Goal: Task Accomplishment & Management: Use online tool/utility

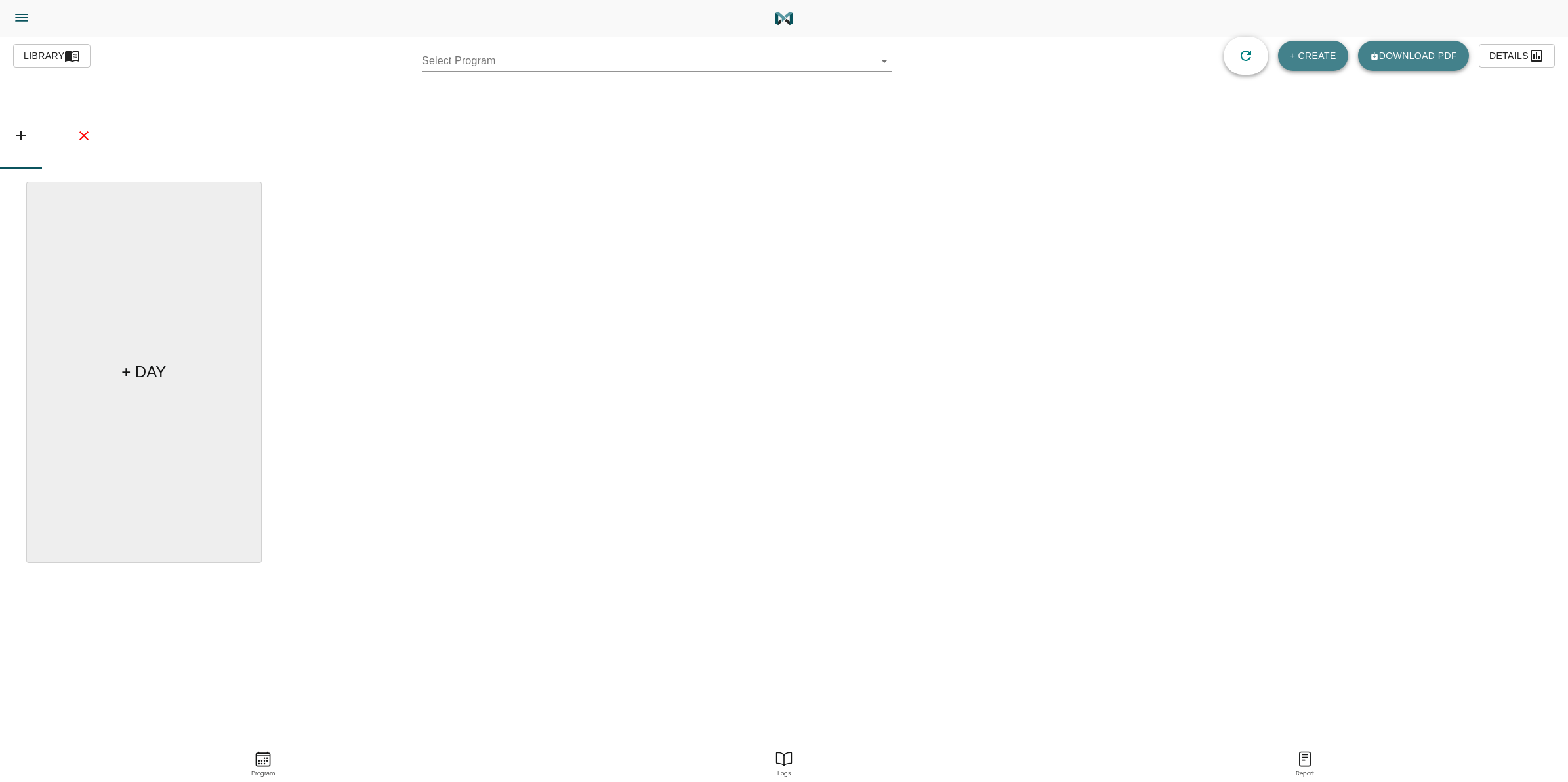
click at [877, 66] on body "[PERSON_NAME] Trainer Trainer Dashboard Program Builder Athlete Report One Rep …" at bounding box center [784, 428] width 1568 height 856
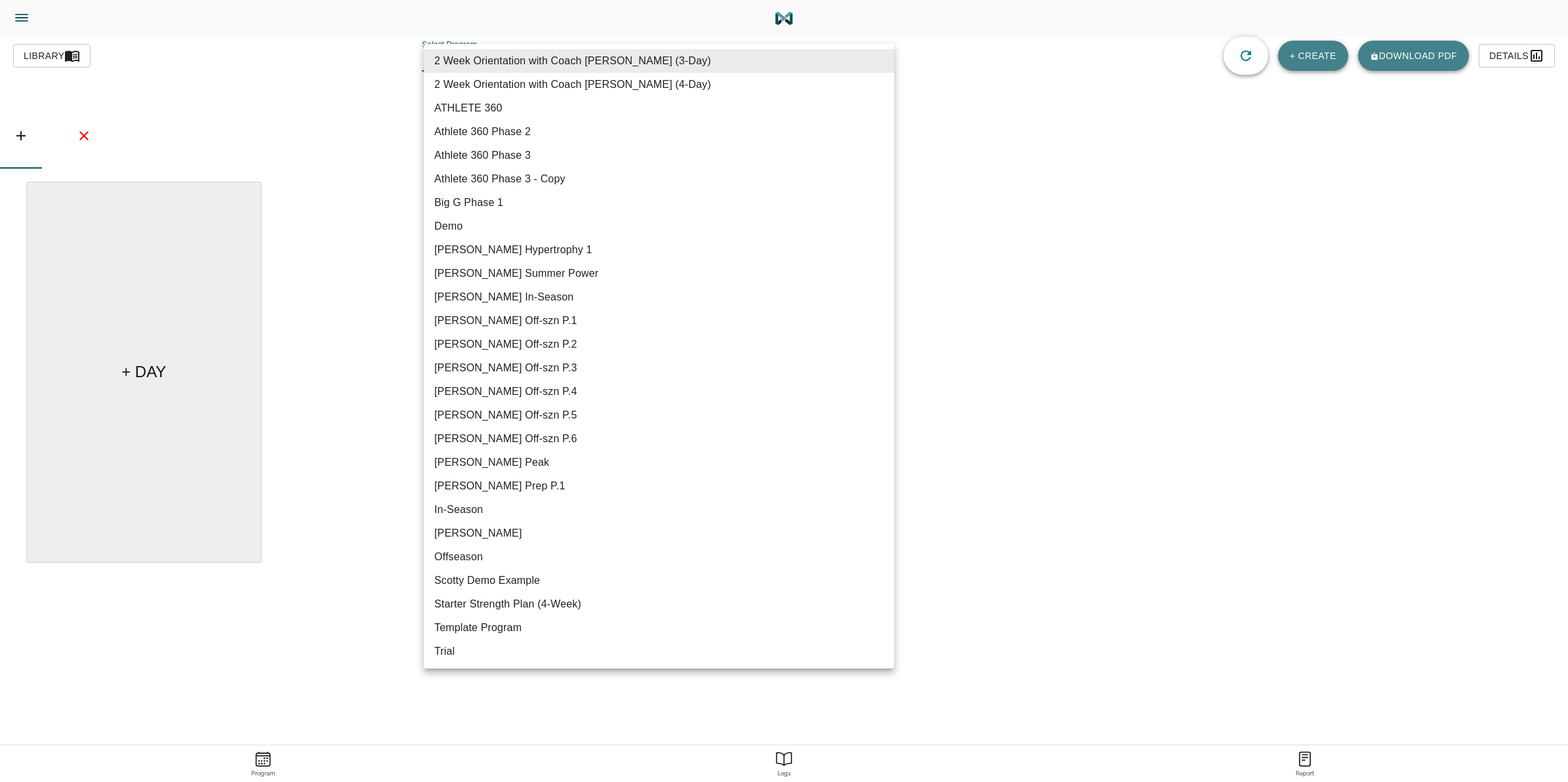
click at [520, 266] on li "[PERSON_NAME] Summer Power" at bounding box center [659, 274] width 471 height 24
type input "617"
type input "[PERSON_NAME] Summer Power"
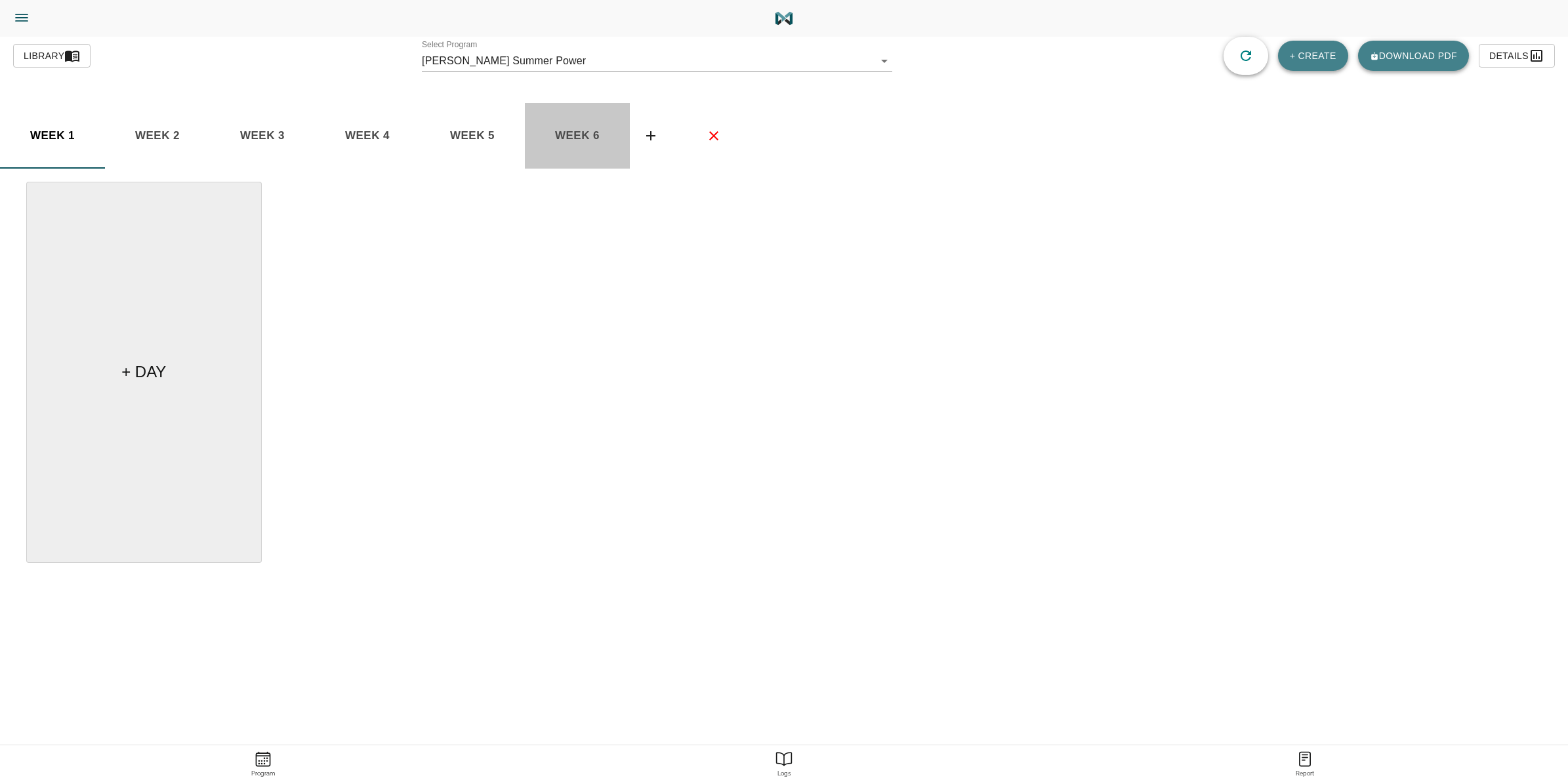
click at [97, 135] on span "week 6" at bounding box center [53, 136] width 89 height 20
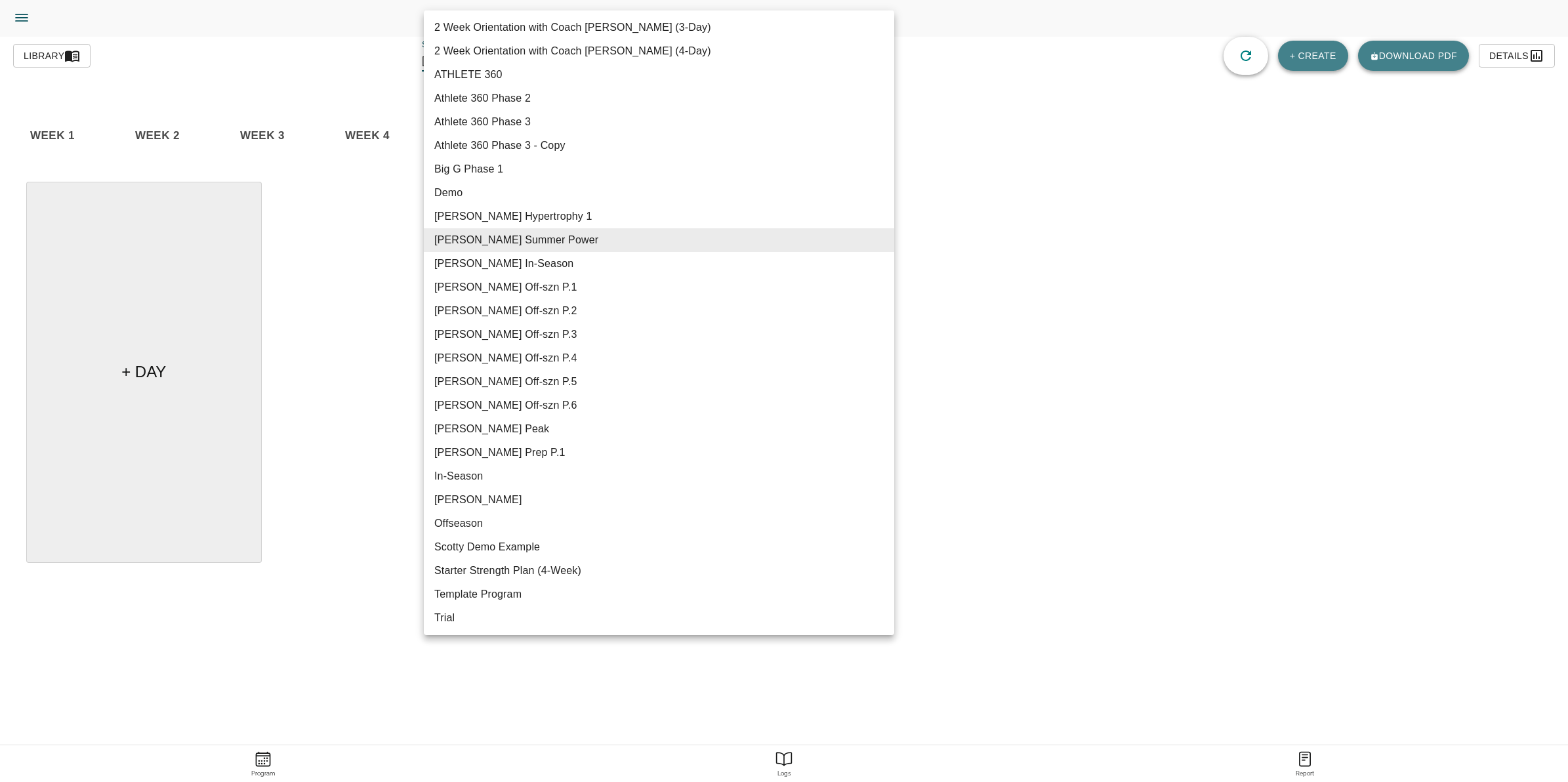
click at [682, 62] on body "Tylor Henry Trainer Trainer Dashboard Program Builder Athlete Report One Rep Ma…" at bounding box center [784, 428] width 1568 height 856
click at [514, 216] on li "[PERSON_NAME] Hypertrophy 1" at bounding box center [659, 216] width 471 height 24
type input "609"
type input "[PERSON_NAME] Hypertrophy 1"
checkbox input "true"
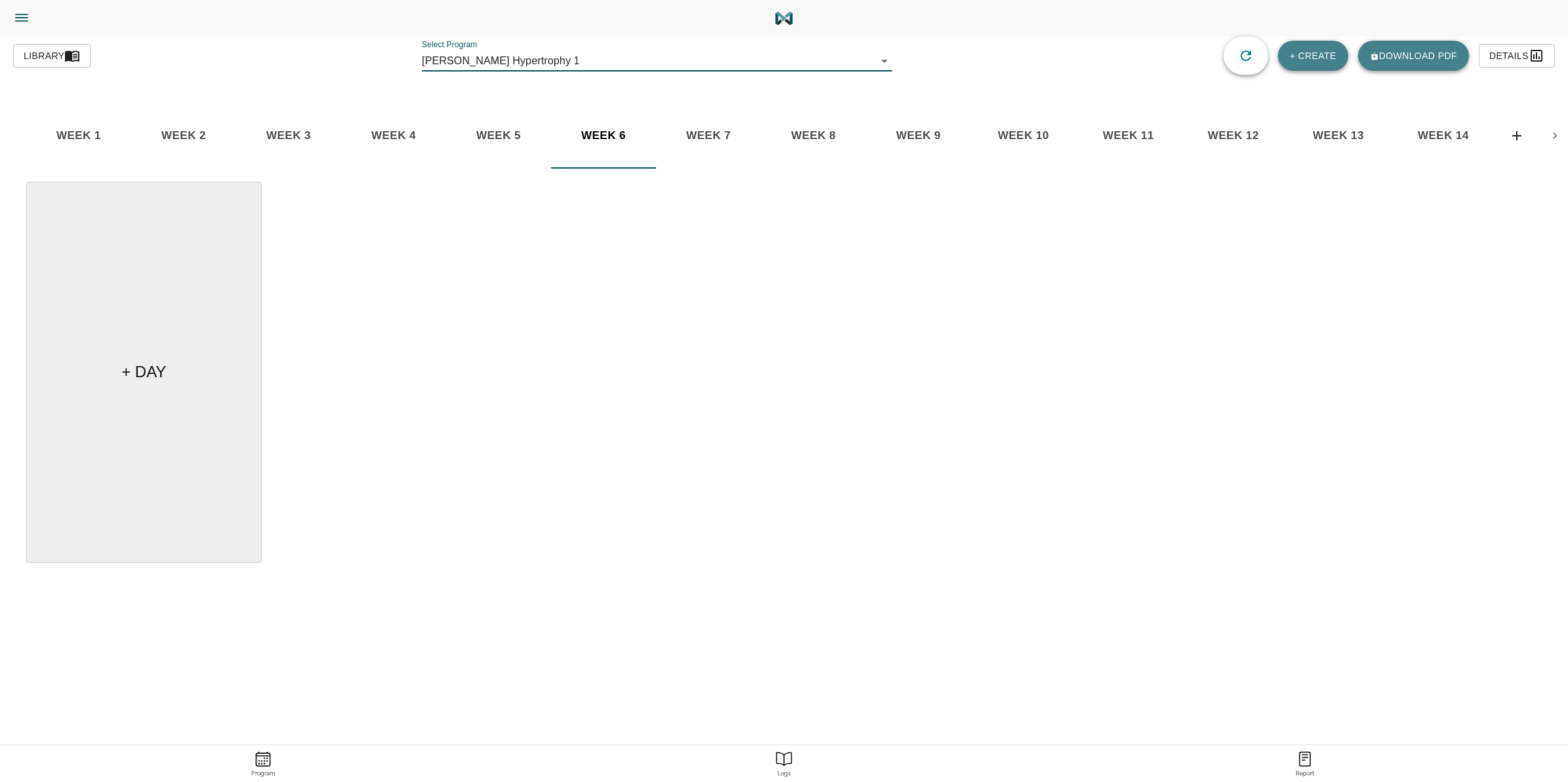
click at [806, 67] on body "Tylor Henry Trainer Trainer Dashboard Program Builder Athlete Report One Rep Ma…" at bounding box center [784, 428] width 1568 height 856
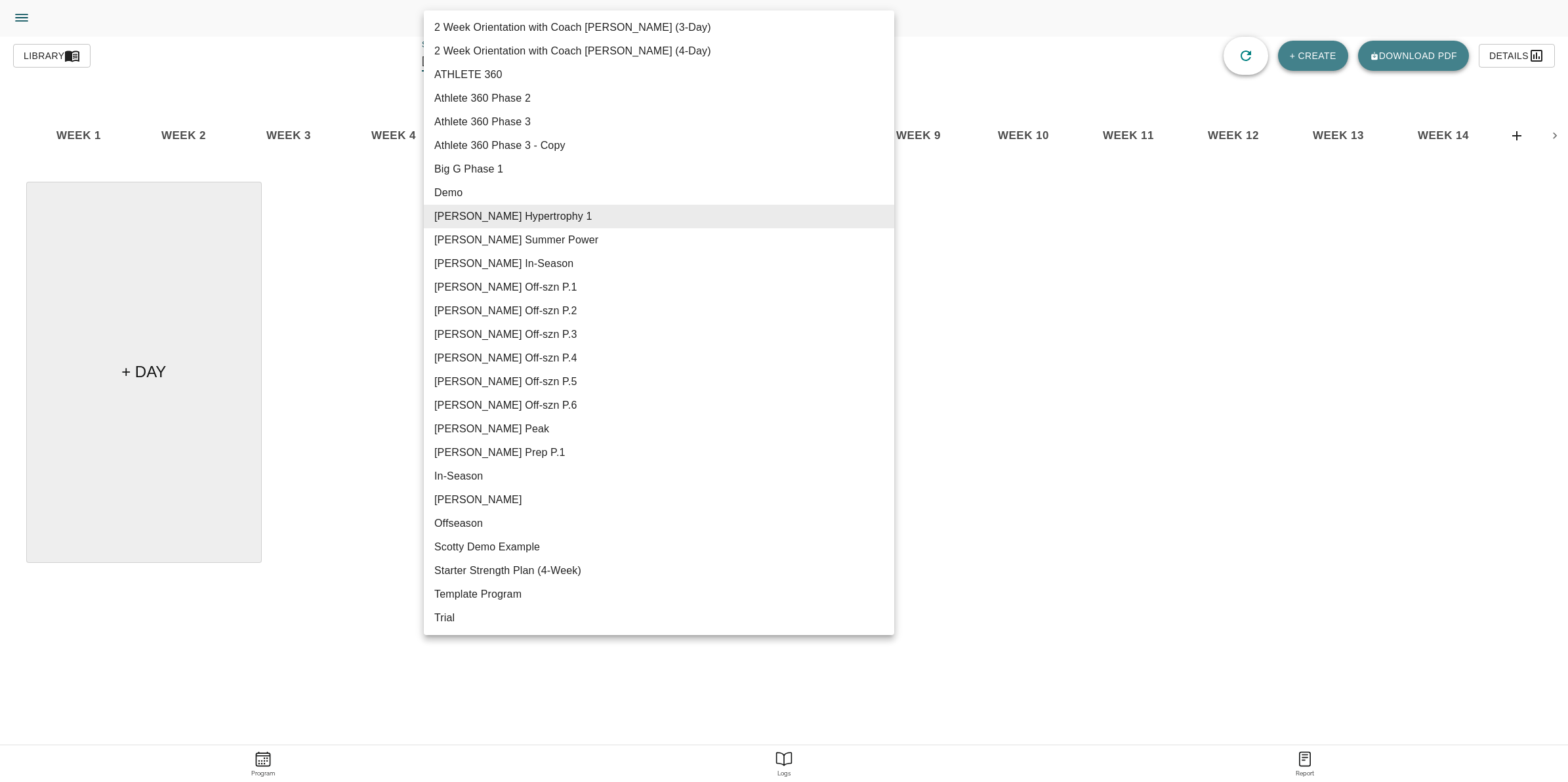
click at [548, 233] on li "[PERSON_NAME] Summer Power" at bounding box center [659, 240] width 471 height 24
type input "617"
type input "[PERSON_NAME] Summer Power"
checkbox input "false"
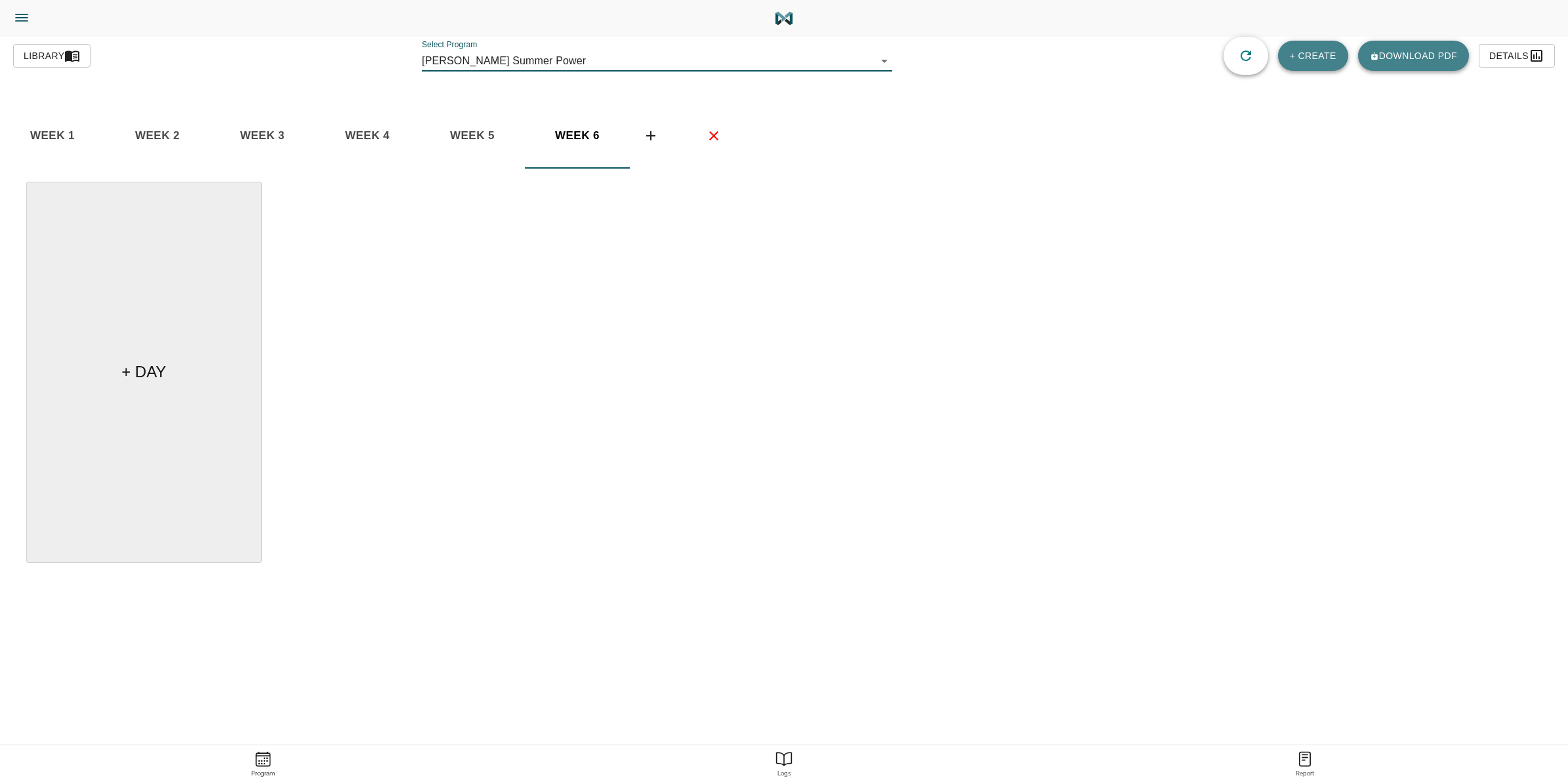
click at [97, 129] on span "week 5" at bounding box center [53, 136] width 89 height 20
click at [97, 127] on span "week 4" at bounding box center [53, 136] width 89 height 20
click at [881, 61] on body "Tylor Henry Trainer Trainer Dashboard Program Builder Athlete Report One Rep Ma…" at bounding box center [784, 428] width 1568 height 856
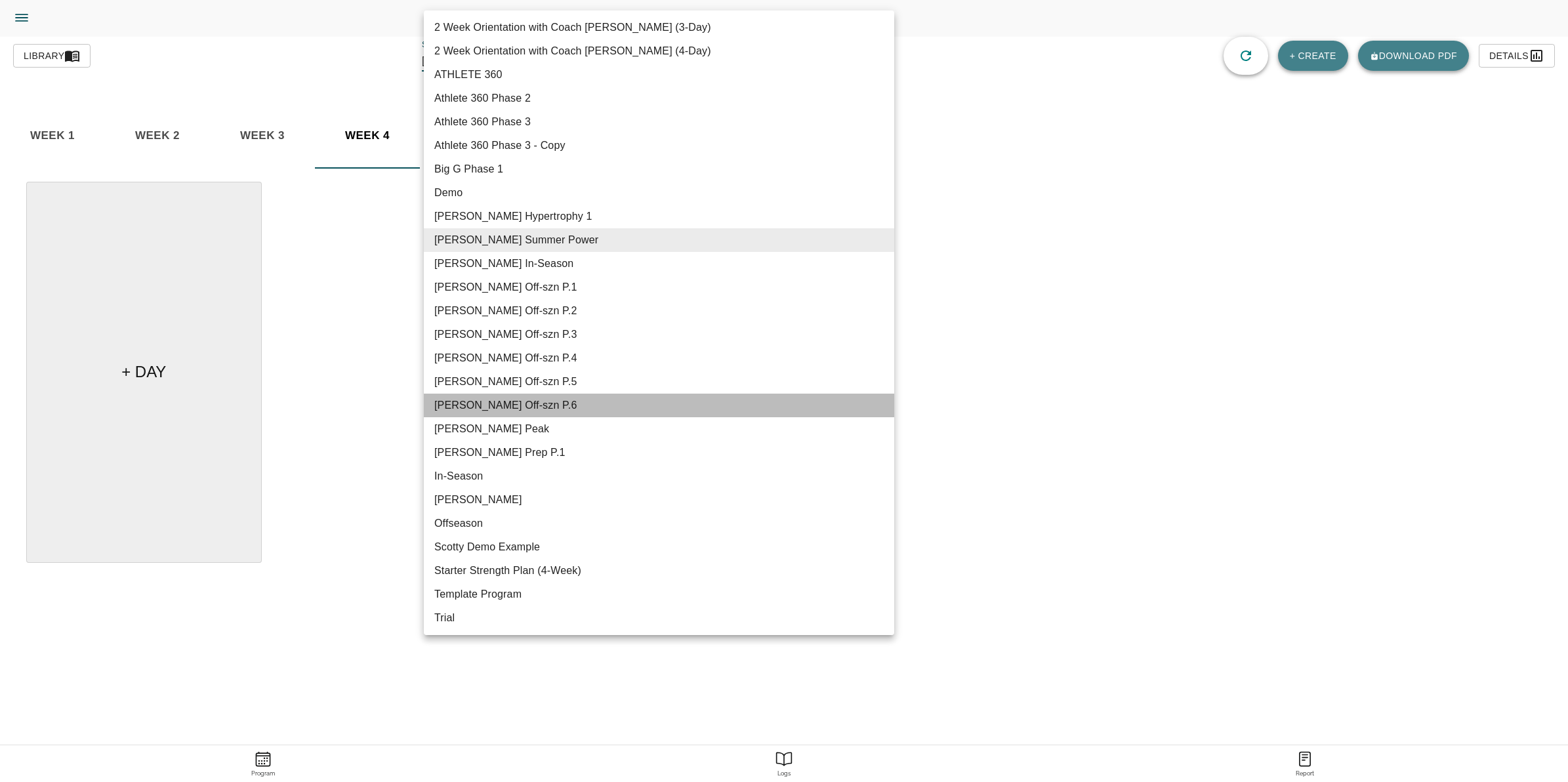
click at [526, 397] on li "[PERSON_NAME] Off-szn P.6" at bounding box center [659, 405] width 471 height 24
type input "616"
type input "[PERSON_NAME] Off-szn P.6"
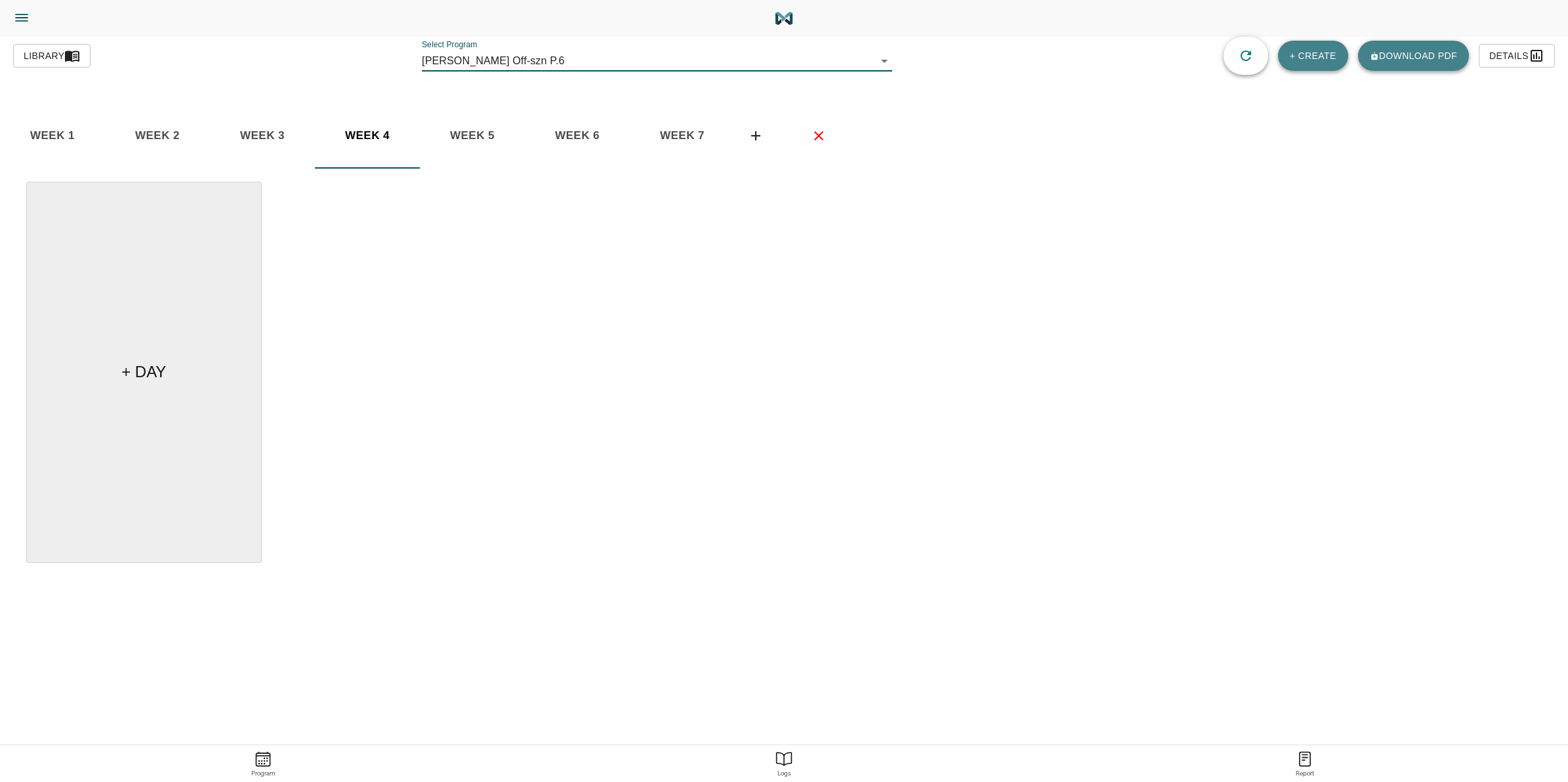
click at [97, 134] on span "week 7" at bounding box center [53, 136] width 89 height 20
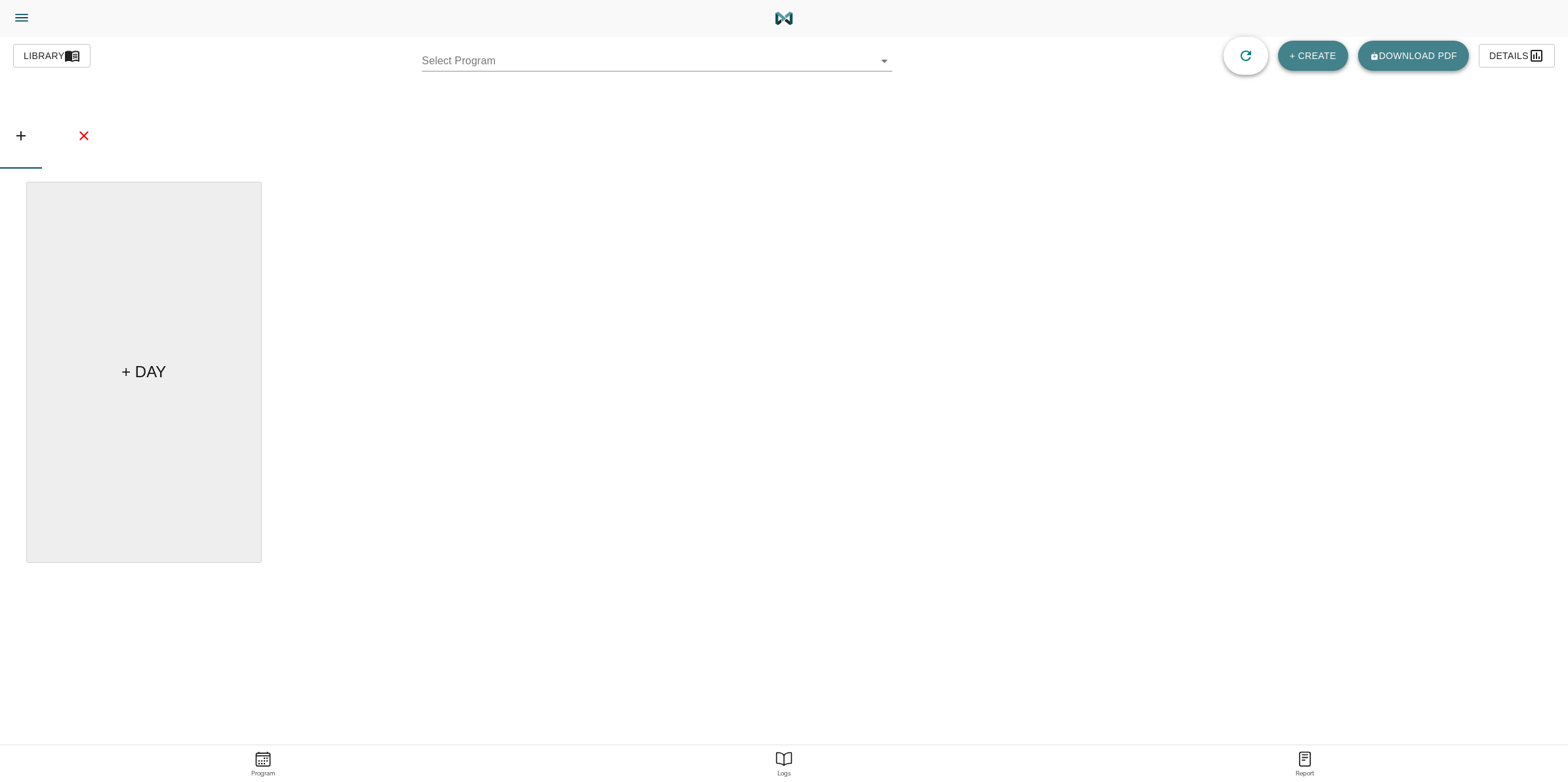
click at [791, 57] on body "[PERSON_NAME] Trainer Trainer Dashboard Program Builder Athlete Report One Rep …" at bounding box center [784, 428] width 1568 height 856
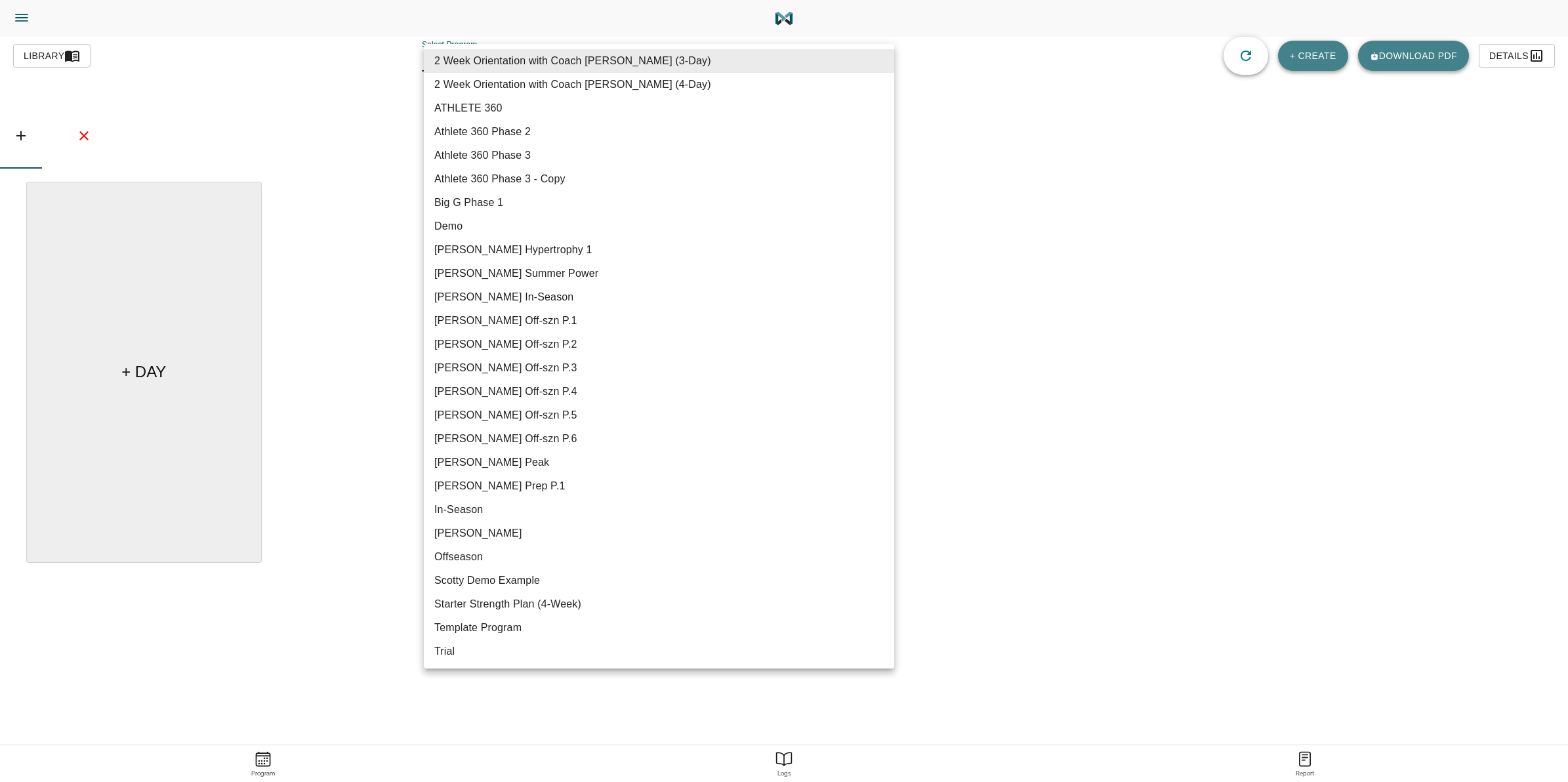
click at [545, 267] on li "[PERSON_NAME] Summer Power" at bounding box center [659, 274] width 471 height 24
type input "617"
type input "[PERSON_NAME] Summer Power"
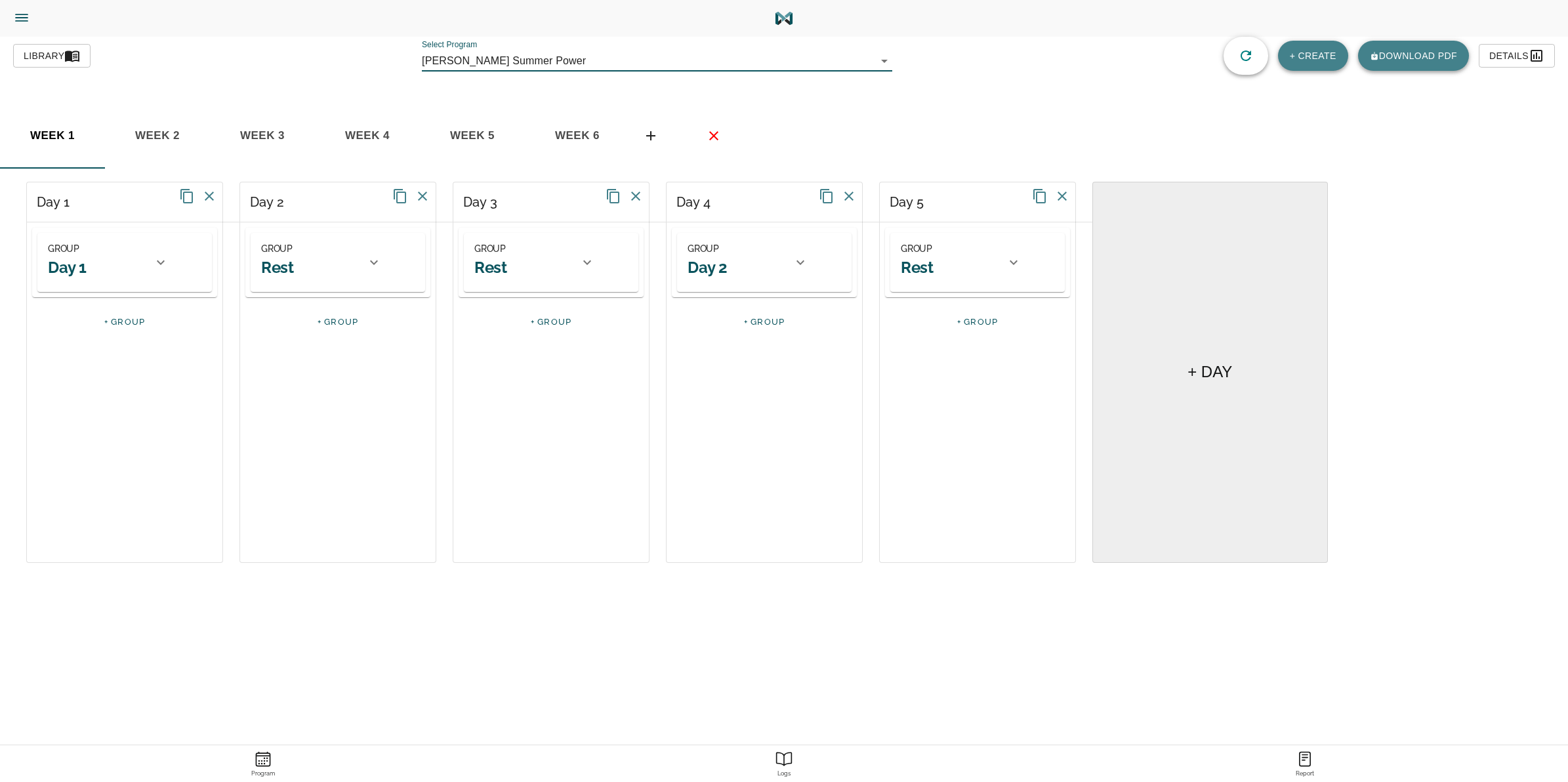
click at [97, 141] on span "week 6" at bounding box center [53, 136] width 89 height 20
click at [171, 274] on div at bounding box center [161, 262] width 32 height 32
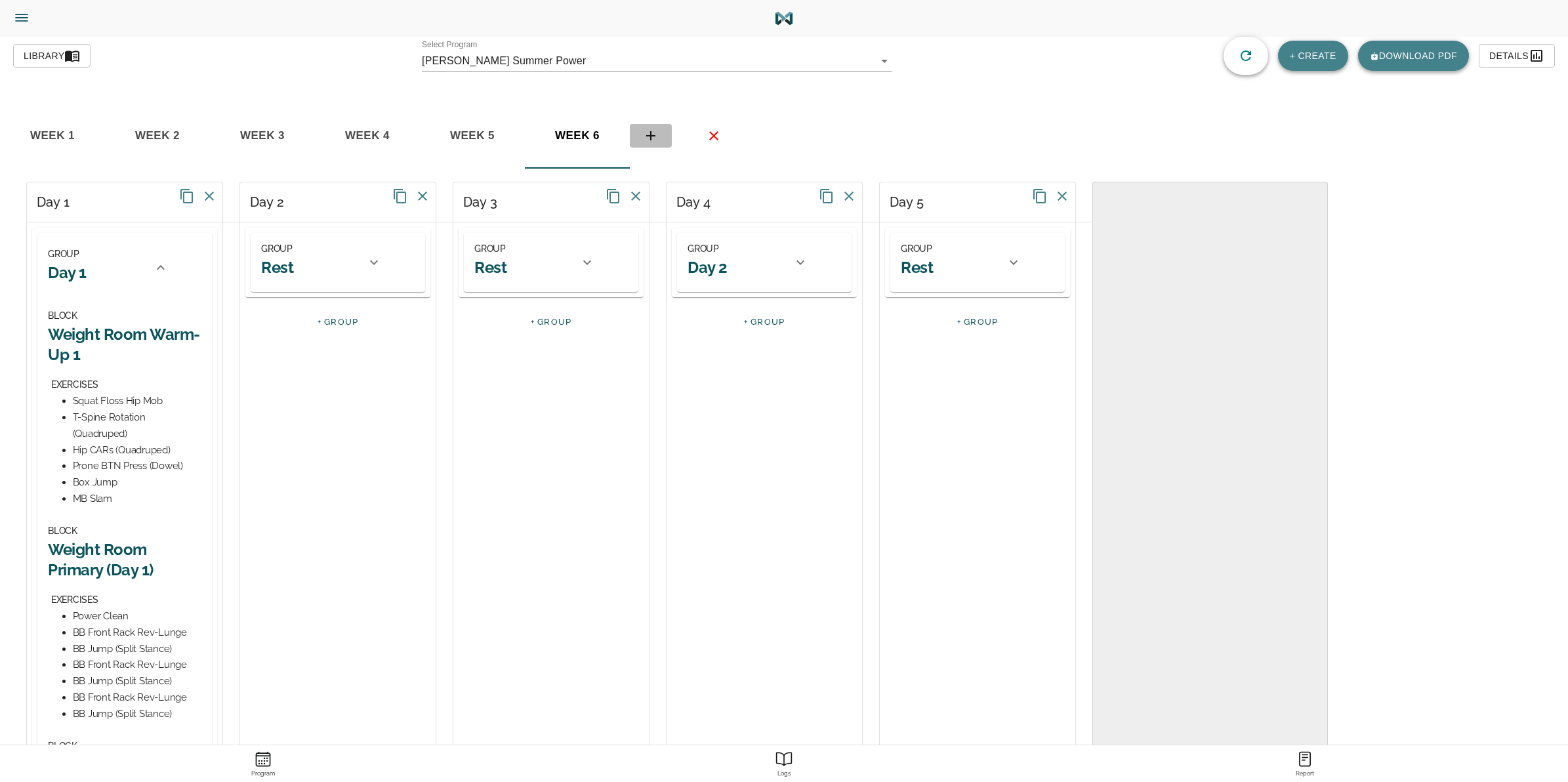
click at [648, 132] on icon "basic tabs example" at bounding box center [650, 135] width 16 height 16
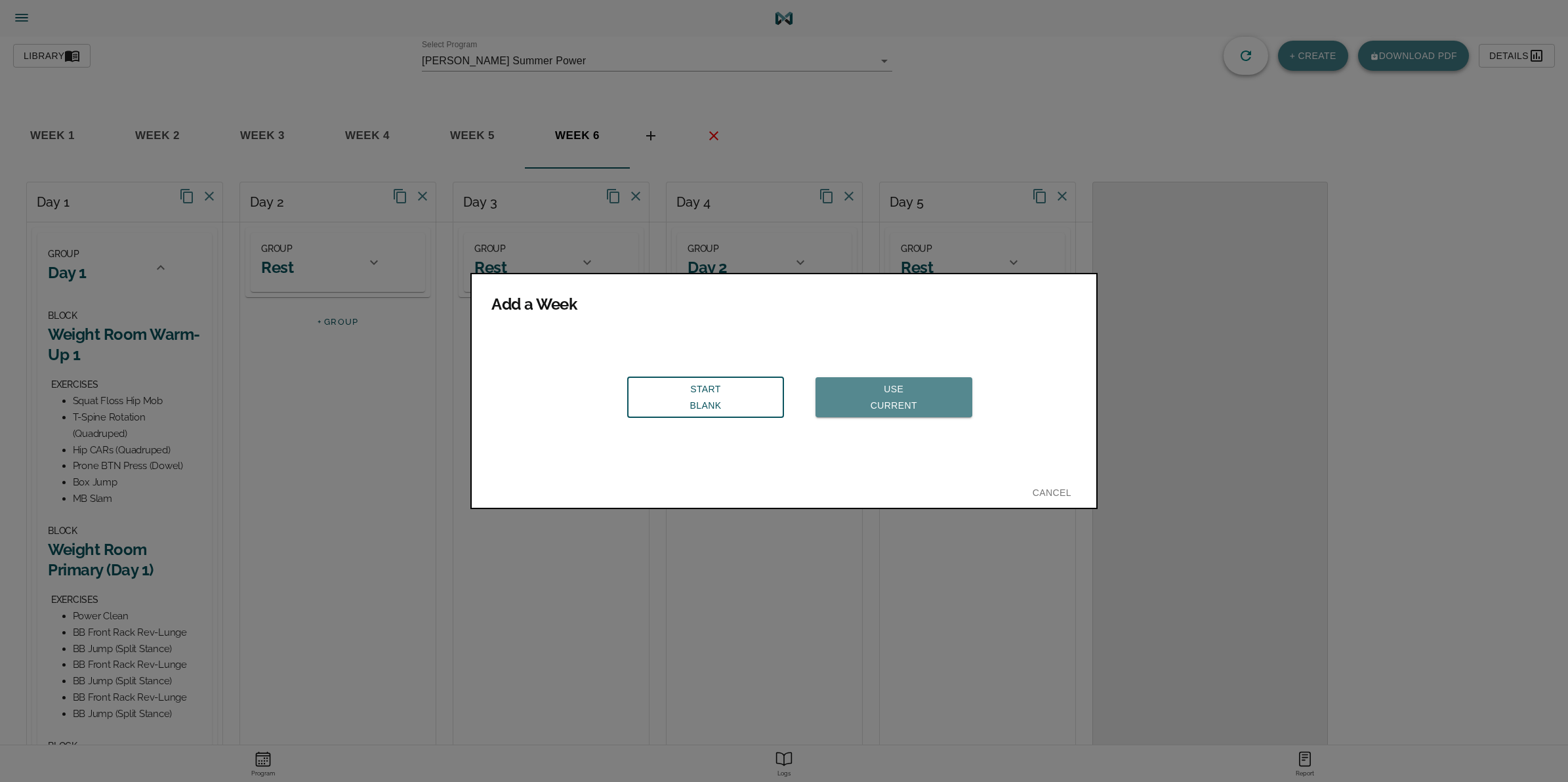
click at [872, 381] on span "Use Current" at bounding box center [893, 397] width 136 height 32
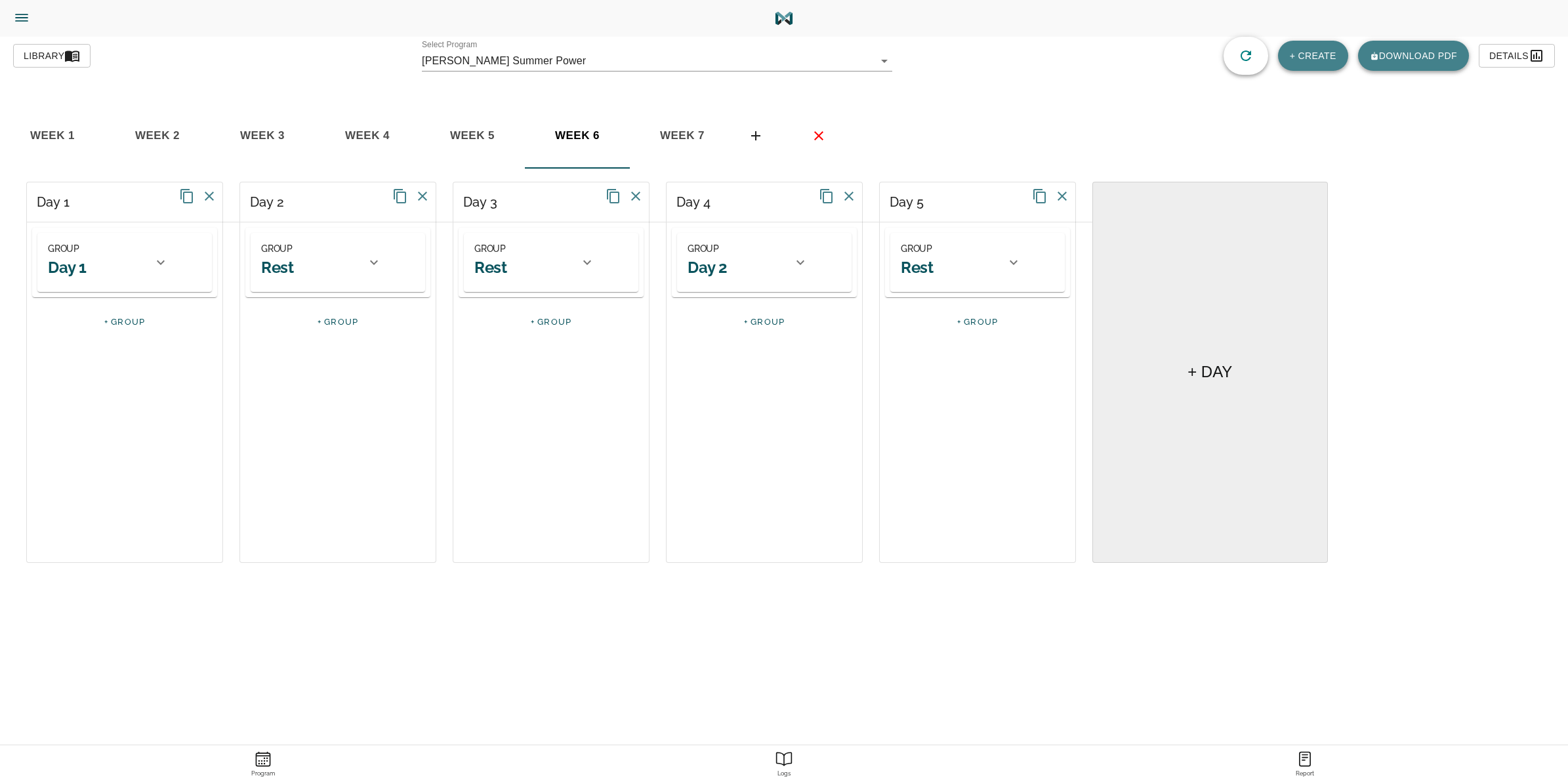
click at [97, 138] on span "week 7" at bounding box center [53, 136] width 89 height 20
click at [1057, 194] on icon at bounding box center [1062, 195] width 16 height 16
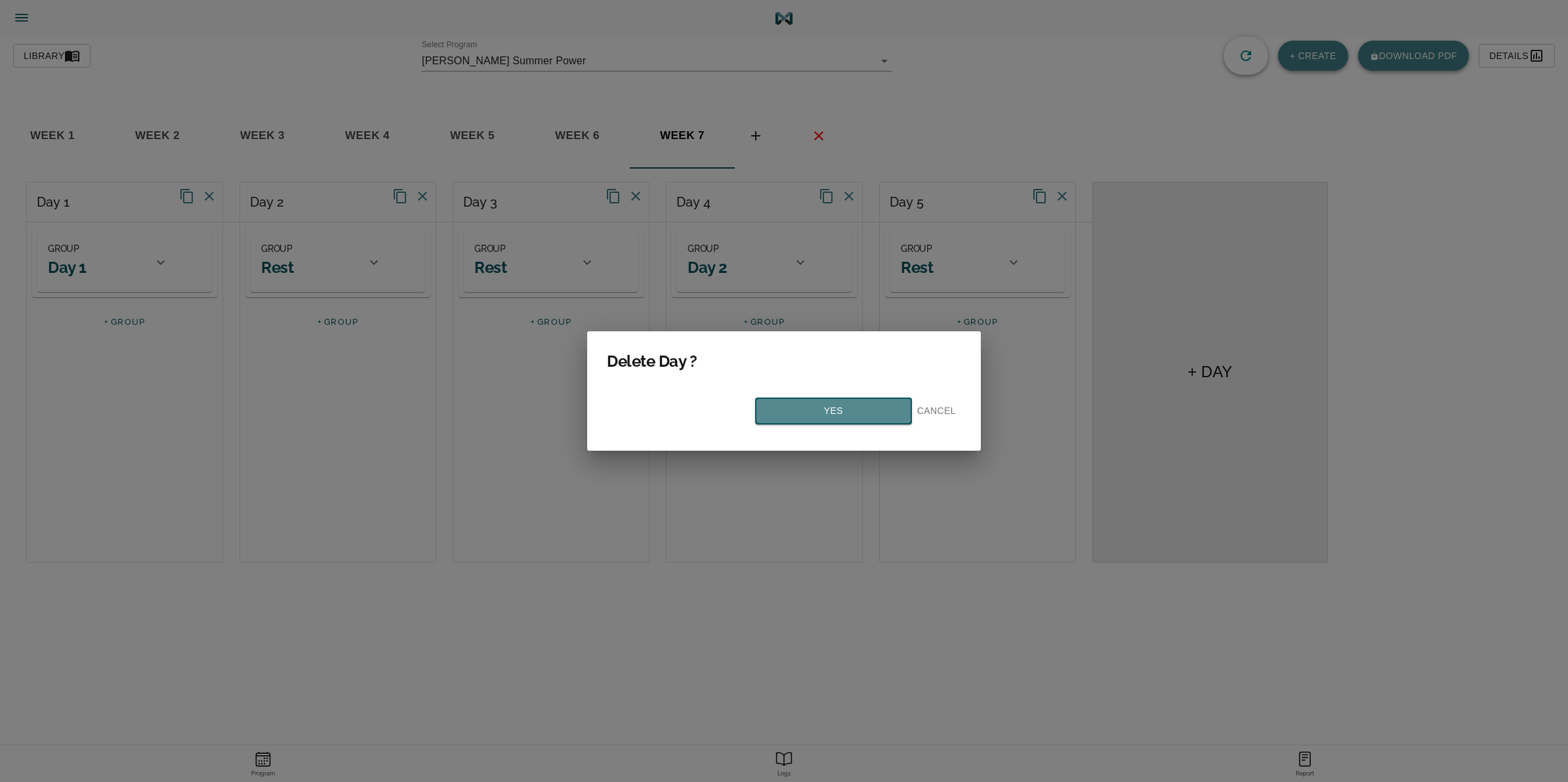
click at [837, 413] on span "Yes" at bounding box center [834, 412] width 133 height 16
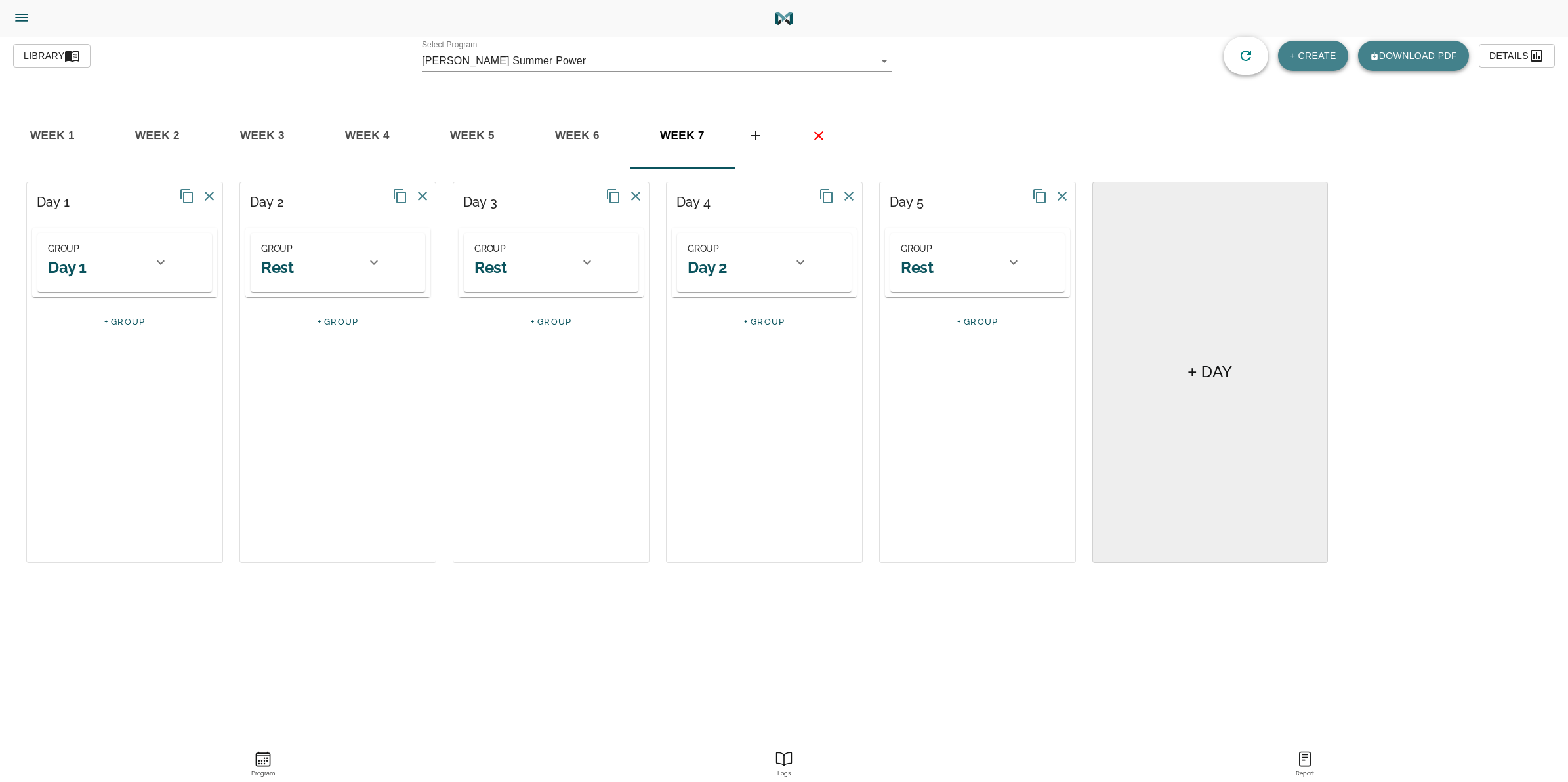
click at [827, 198] on icon at bounding box center [826, 195] width 16 height 16
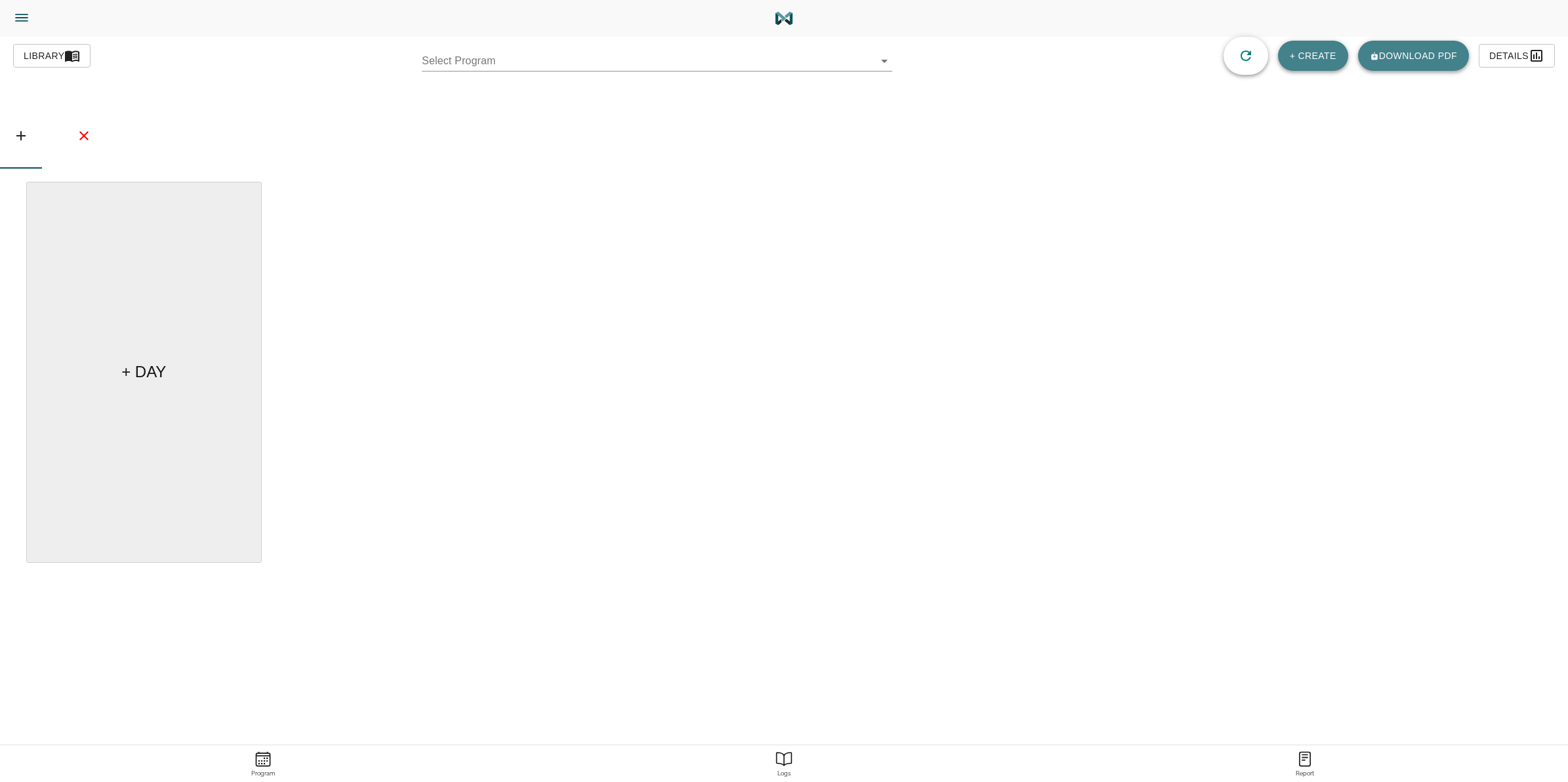
click at [893, 59] on body "[PERSON_NAME] Trainer Trainer Dashboard Program Builder Athlete Report One Rep …" at bounding box center [784, 428] width 1568 height 856
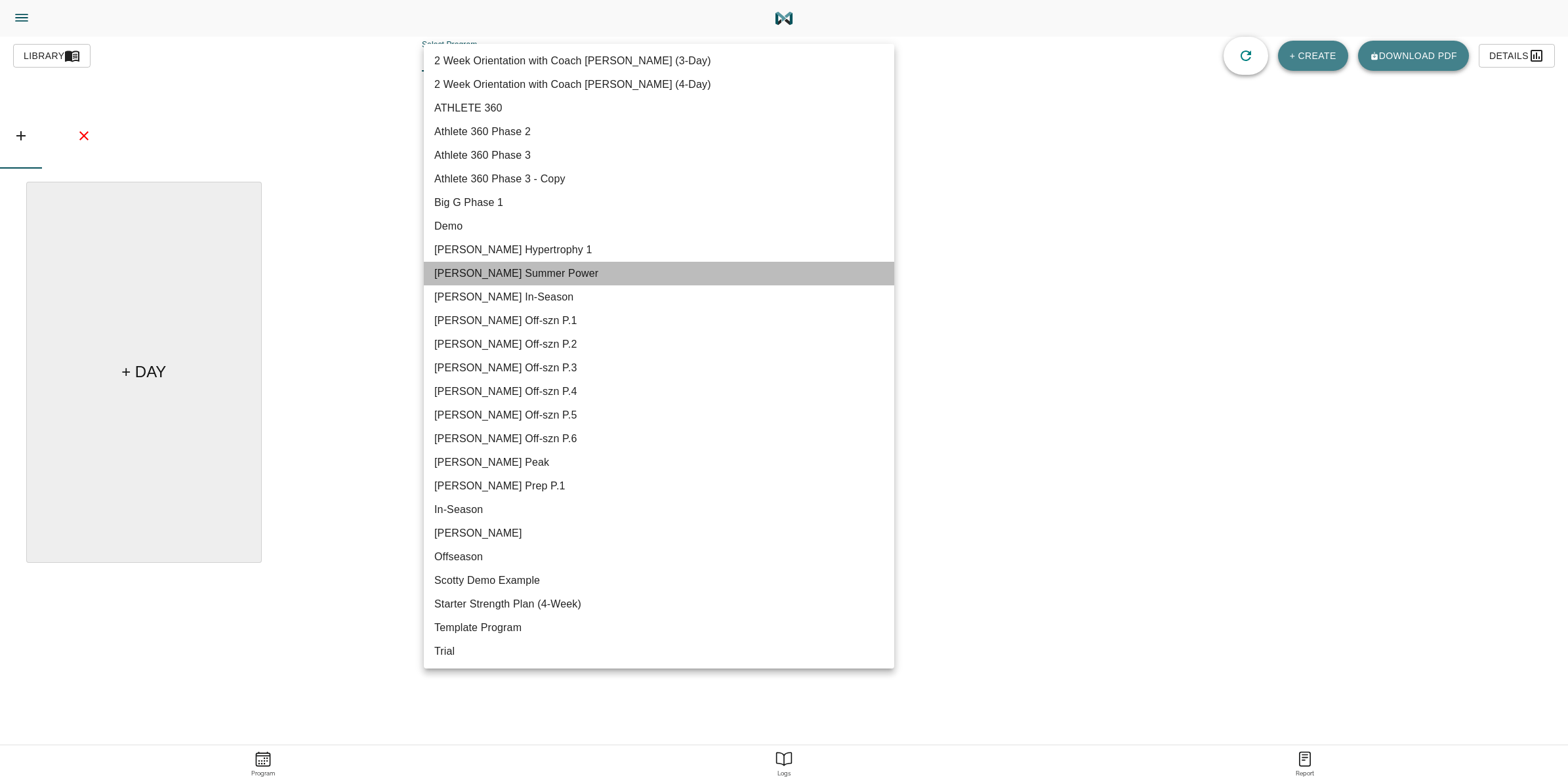
click at [520, 270] on li "[PERSON_NAME] Summer Power" at bounding box center [659, 274] width 471 height 24
type input "617"
type input "[PERSON_NAME] Summer Power"
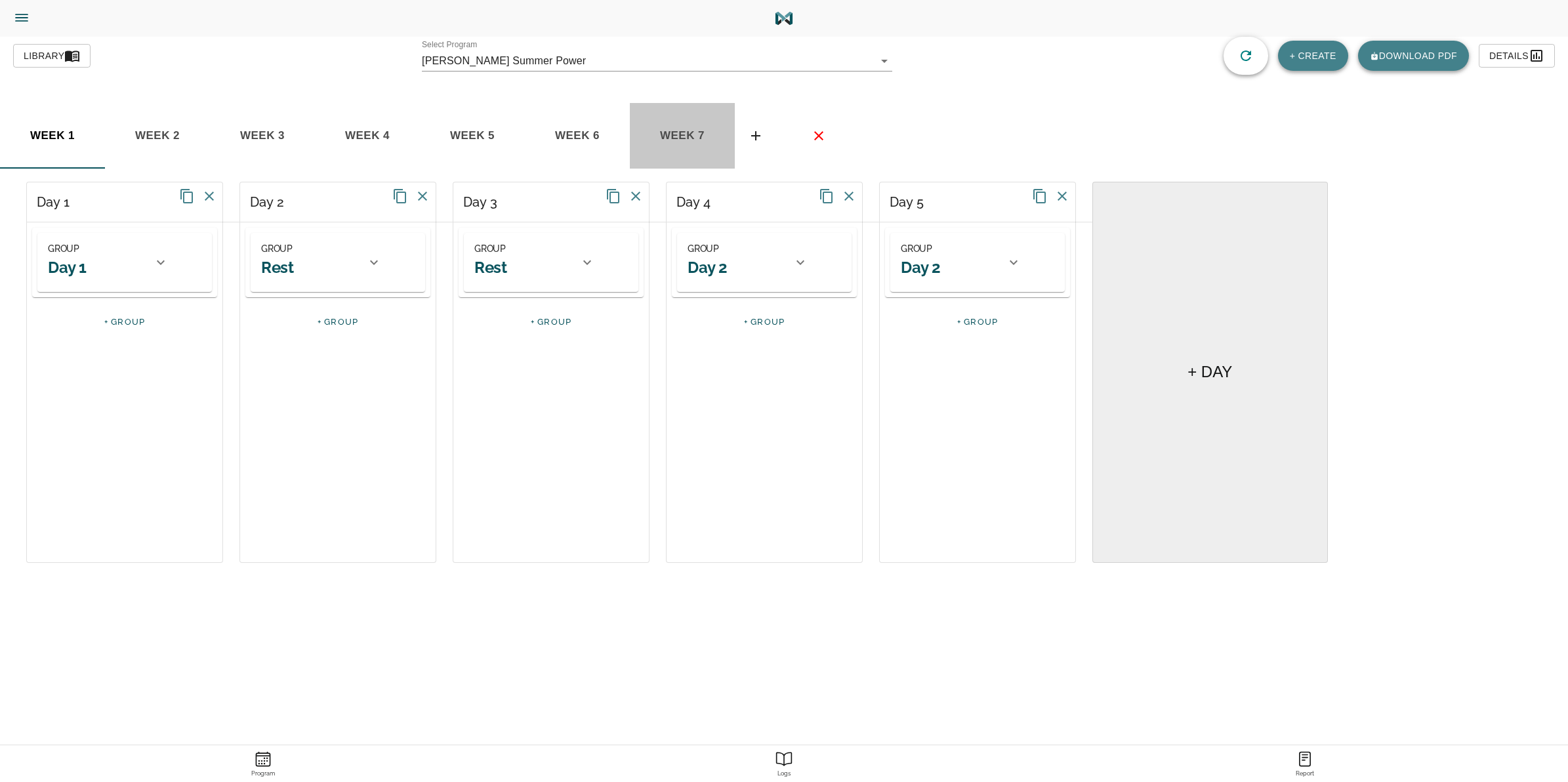
click at [670, 123] on button "week 7" at bounding box center [681, 136] width 105 height 66
click at [826, 193] on icon at bounding box center [826, 196] width 13 height 15
